Goal: Information Seeking & Learning: Understand process/instructions

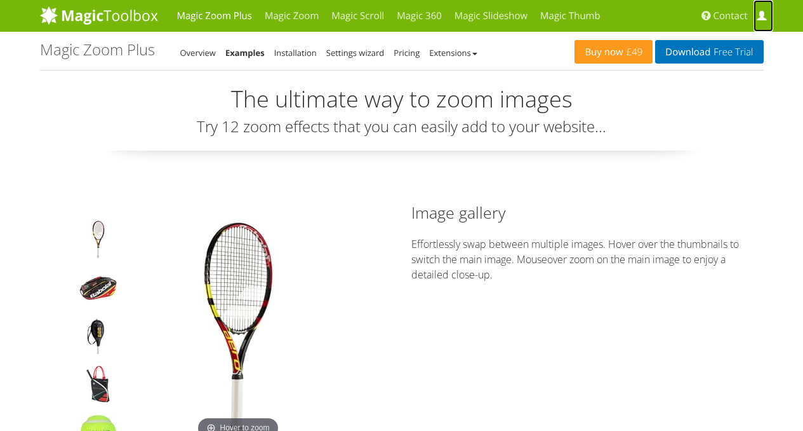
click at [764, 16] on span at bounding box center [762, 16] width 10 height 10
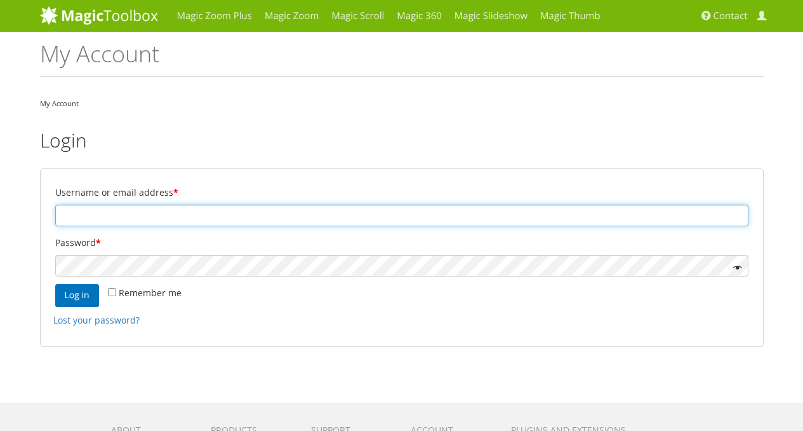
click at [244, 217] on input "Username or email address *" at bounding box center [401, 215] width 693 height 22
type input "74dy10@gmail.com"
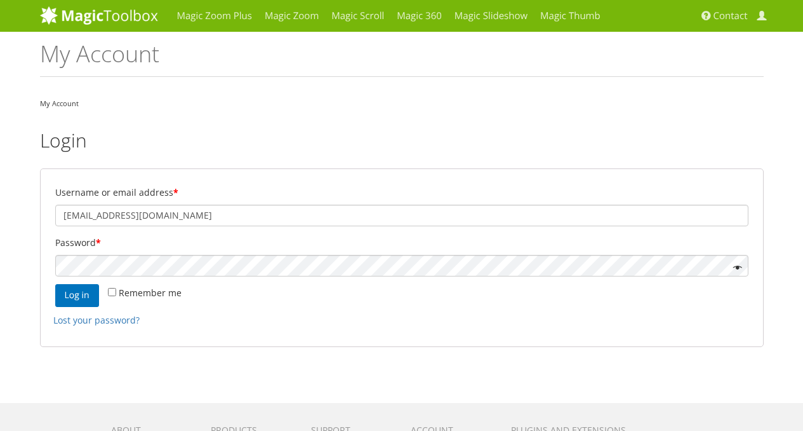
click at [109, 296] on label "Remember me" at bounding box center [145, 293] width 74 height 18
click at [109, 296] on input "Remember me" at bounding box center [112, 292] width 8 height 8
checkbox input "true"
click at [69, 296] on button "Log in" at bounding box center [77, 295] width 44 height 23
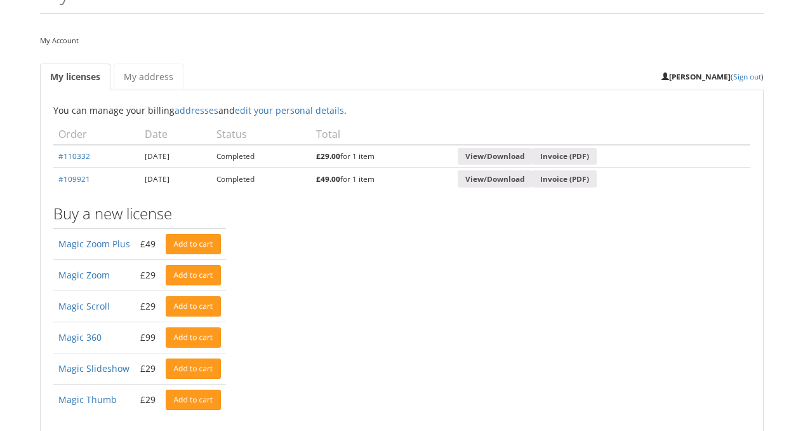
scroll to position [63, 0]
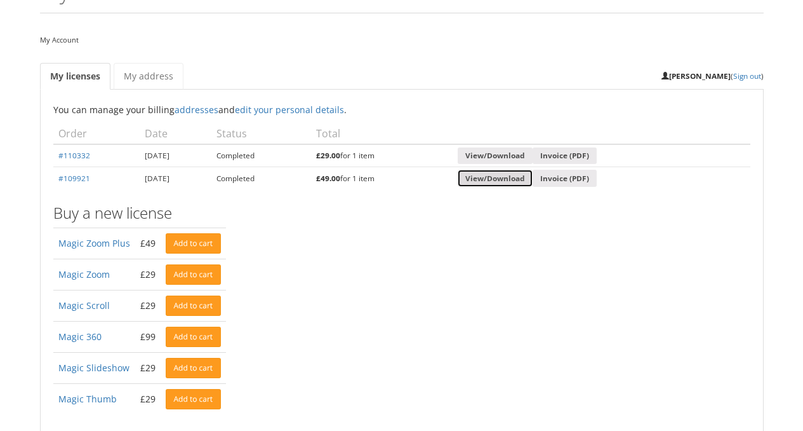
click at [511, 179] on link "View/Download" at bounding box center [495, 178] width 75 height 17
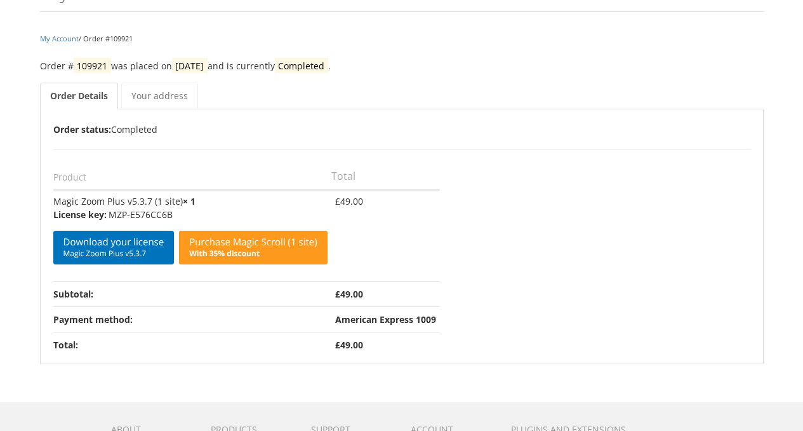
scroll to position [63, 0]
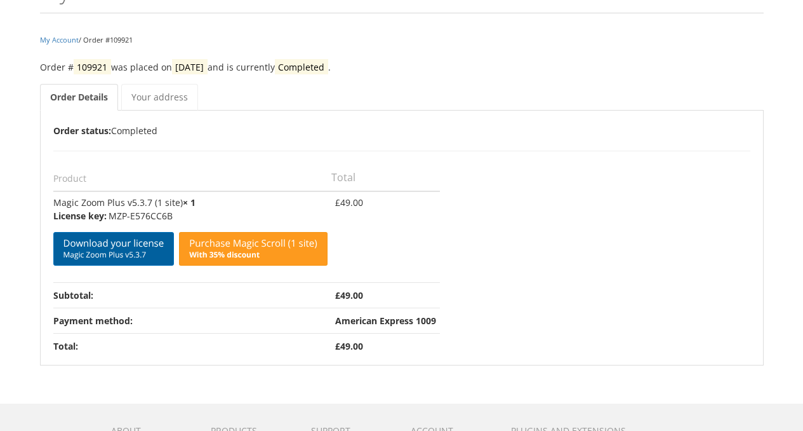
click at [76, 251] on span "Magic Zoom Plus v5.3.7" at bounding box center [113, 255] width 101 height 10
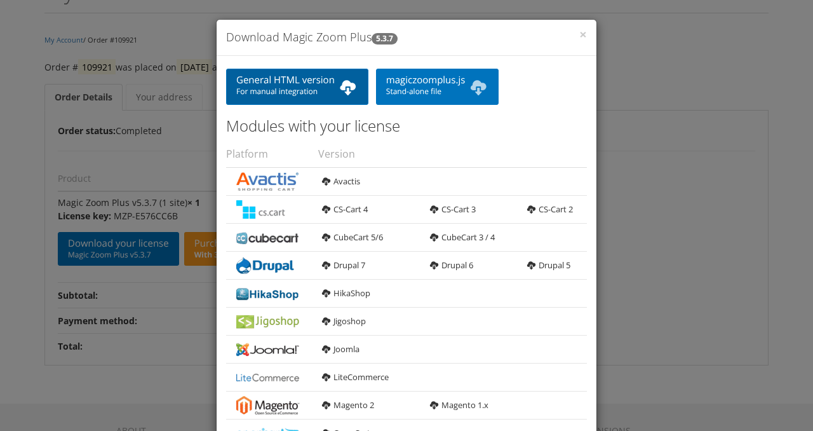
click at [311, 96] on span "For manual integration" at bounding box center [297, 91] width 122 height 10
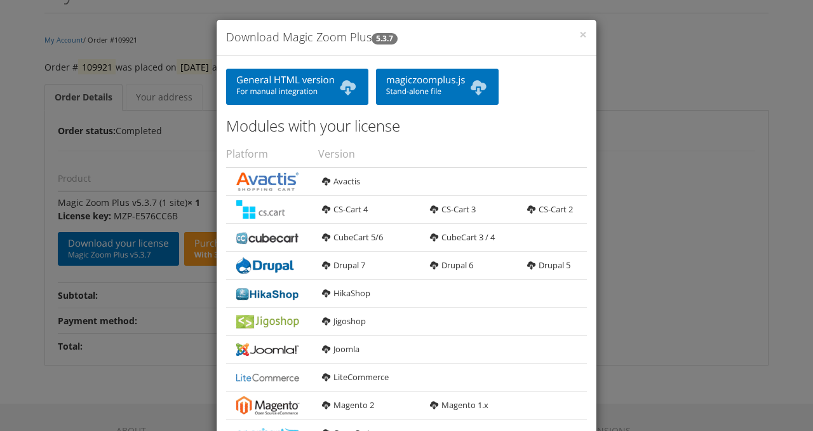
click at [672, 102] on div "× Download Magic Zoom Plus 5.3.7 General HTML version For manual integration ma…" at bounding box center [406, 215] width 813 height 431
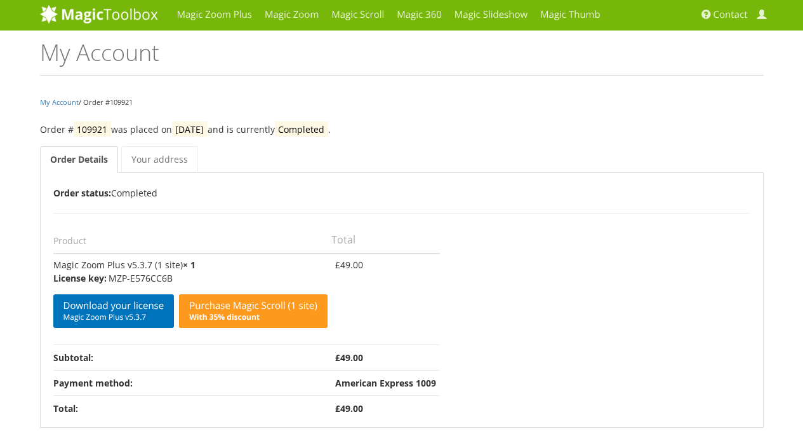
scroll to position [0, 0]
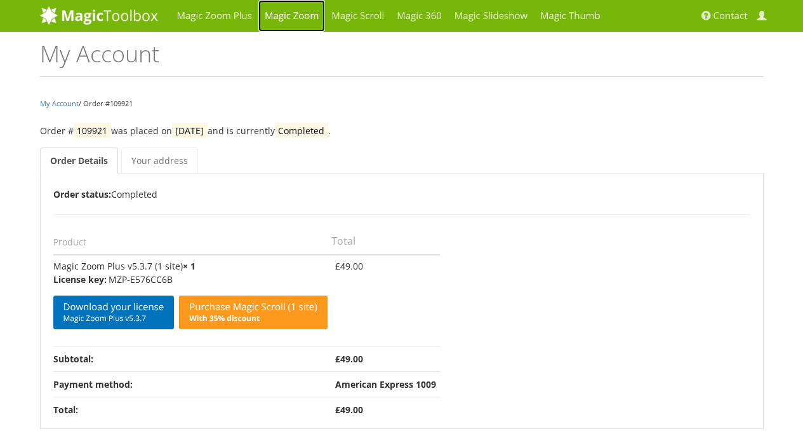
click at [299, 21] on link "Magic Zoom" at bounding box center [291, 16] width 67 height 32
click at [225, 19] on link "Magic Zoom Plus" at bounding box center [215, 16] width 88 height 32
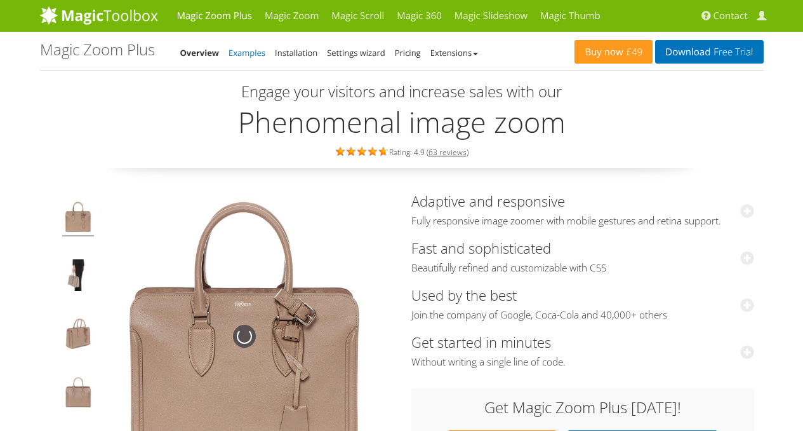
click at [247, 52] on link "Examples" at bounding box center [247, 52] width 37 height 11
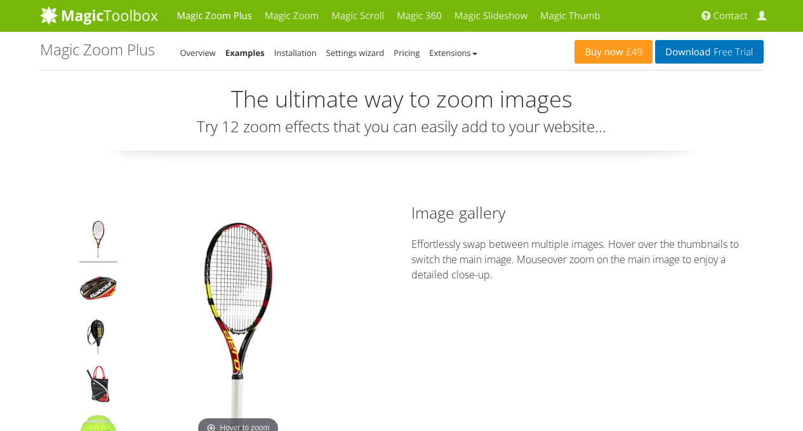
click at [206, 61] on div "Buy now £49 Download Free Trial Magic Zoom Plus - Examples Overview Examples In…" at bounding box center [402, 51] width 724 height 38
click at [207, 53] on link "Overview" at bounding box center [198, 52] width 36 height 11
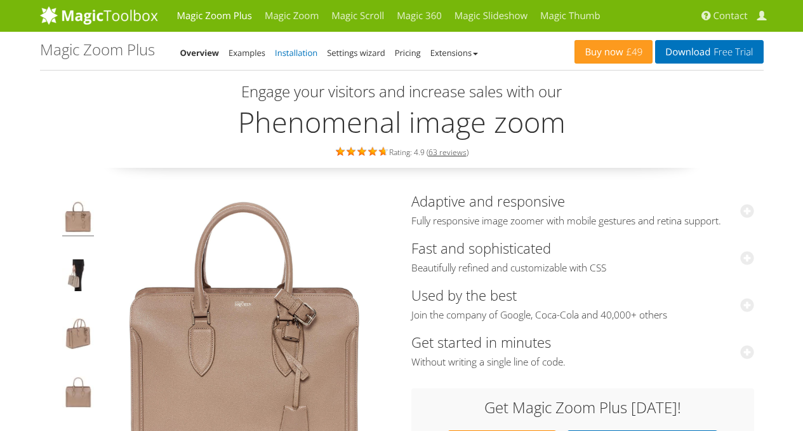
click at [309, 54] on link "Installation" at bounding box center [296, 52] width 43 height 11
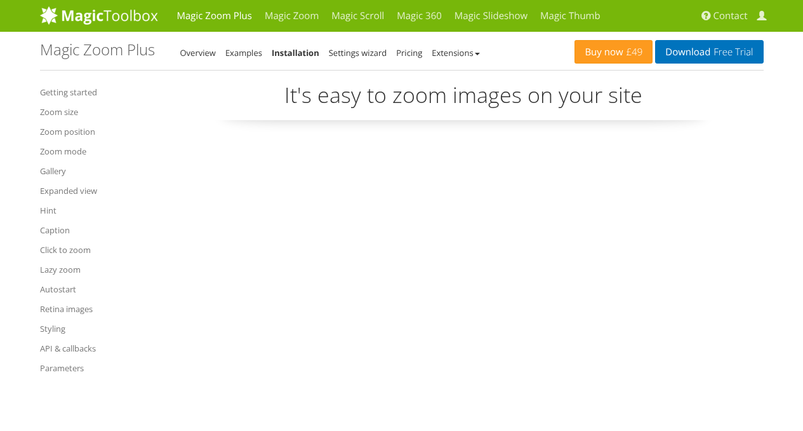
click at [241, 98] on p "It's easy to zoom images on your site" at bounding box center [464, 100] width 600 height 40
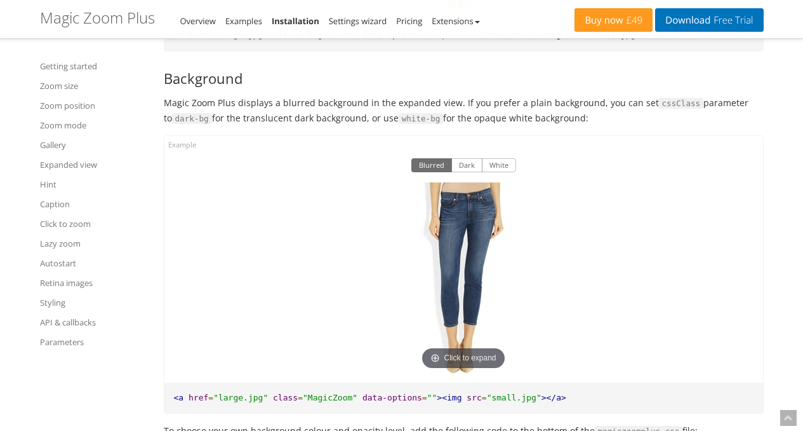
scroll to position [8461, 0]
click at [467, 172] on button "Dark" at bounding box center [466, 165] width 31 height 14
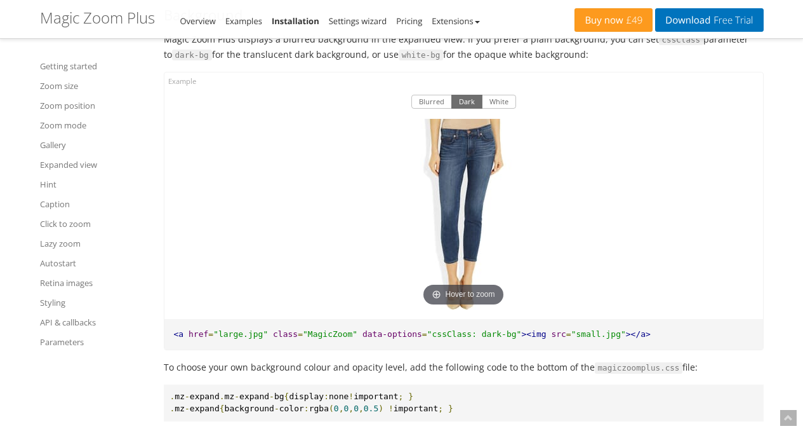
scroll to position [8524, 0]
drag, startPoint x: 392, startPoint y: 370, endPoint x: 490, endPoint y: 368, distance: 97.8
click at [490, 350] on pre "<a href = "large.jpg" class = "MagicZoom" data-options = "cssClass: dark-bg" ><…" at bounding box center [463, 334] width 599 height 31
copy pre "data-options = "cssClass: dark-bg""
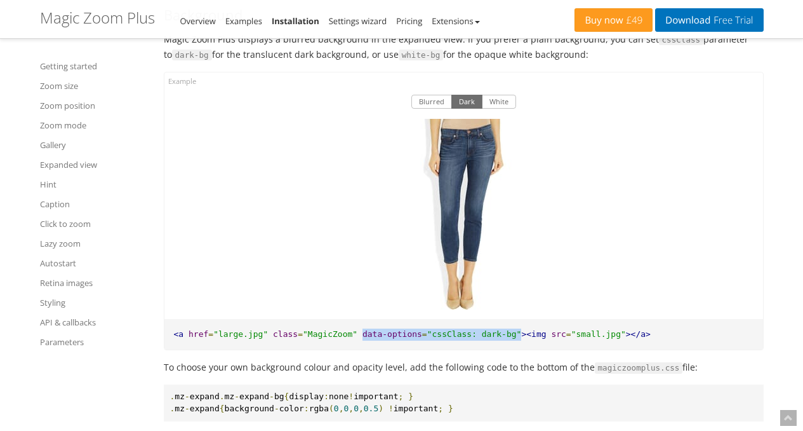
click at [452, 338] on span ""cssClass: dark-bg"" at bounding box center [474, 334] width 95 height 10
click at [458, 338] on span ""cssClass: dark-bg"" at bounding box center [474, 334] width 95 height 10
drag, startPoint x: 458, startPoint y: 368, endPoint x: 473, endPoint y: 368, distance: 15.3
click at [473, 338] on span ""cssClass: dark-bg"" at bounding box center [474, 334] width 95 height 10
drag, startPoint x: 410, startPoint y: 368, endPoint x: 485, endPoint y: 370, distance: 74.9
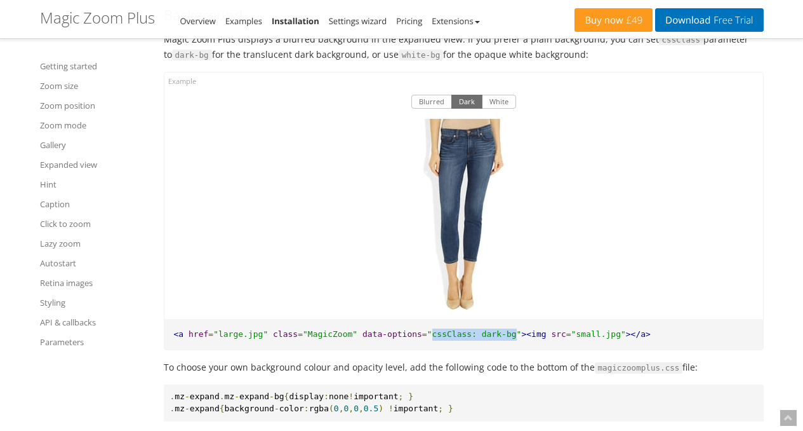
click at [485, 338] on span ""cssClass: dark-bg"" at bounding box center [474, 334] width 95 height 10
copy span "cssClass: dark-bg"
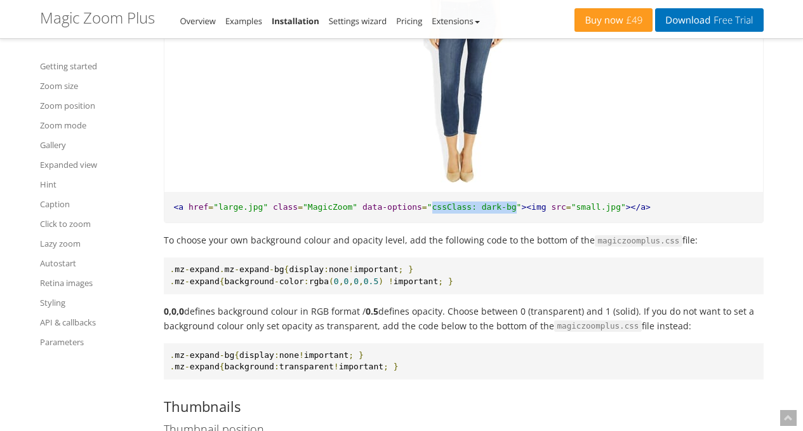
scroll to position [8715, 0]
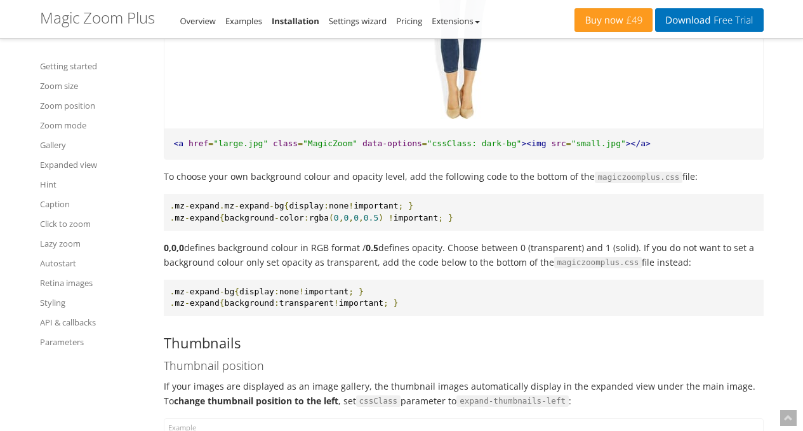
click at [344, 117] on div "Blurred Dark White Click to expand" at bounding box center [463, 5] width 599 height 246
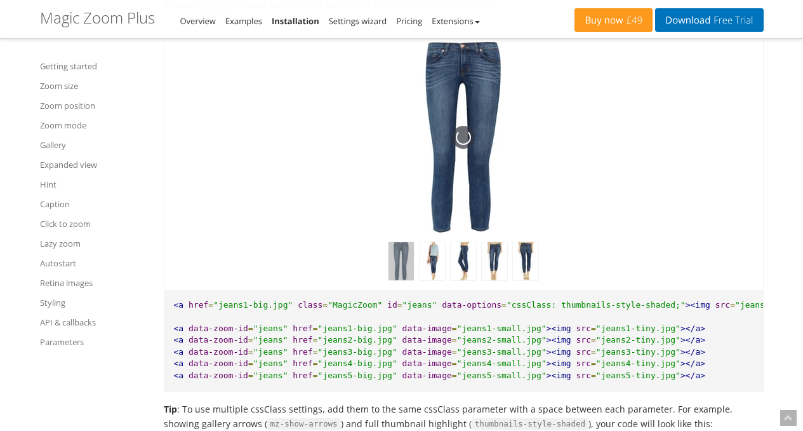
scroll to position [6618, 0]
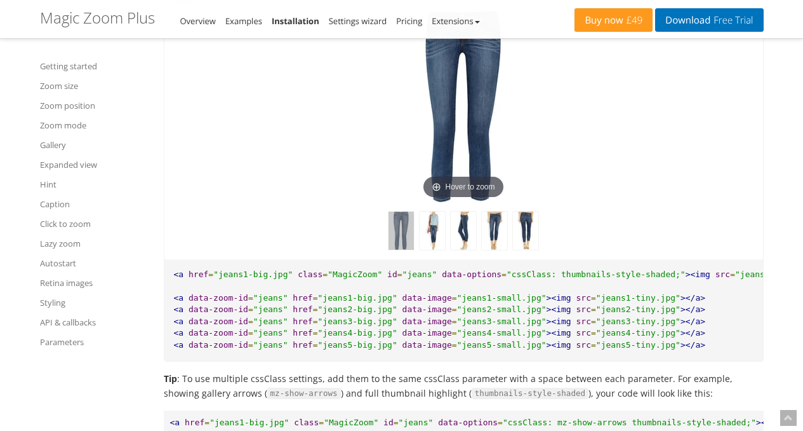
click at [544, 279] on span ""cssClass: thumbnails-style-shaded;"" at bounding box center [596, 274] width 179 height 10
click at [549, 279] on span ""cssClass: thumbnails-style-shaded;"" at bounding box center [596, 274] width 179 height 10
drag, startPoint x: 549, startPoint y: 301, endPoint x: 608, endPoint y: 298, distance: 59.1
click at [608, 279] on span ""cssClass: thumbnails-style-shaded;"" at bounding box center [596, 274] width 179 height 10
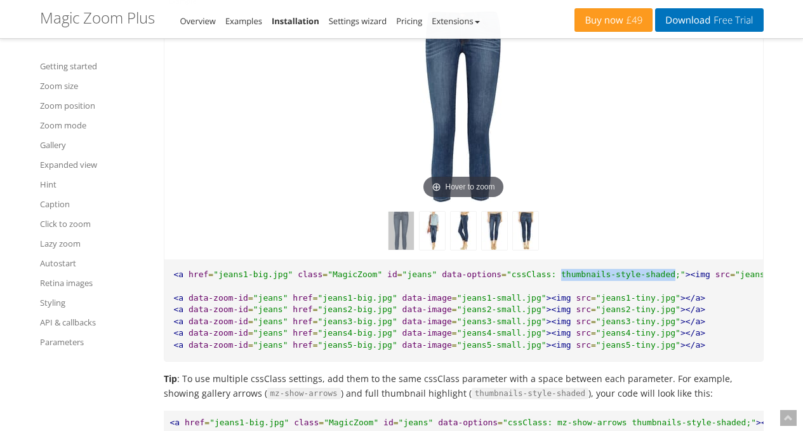
copy span "thumbnails-style-shaded"
